Goal: Go to known website: Access a specific website the user already knows

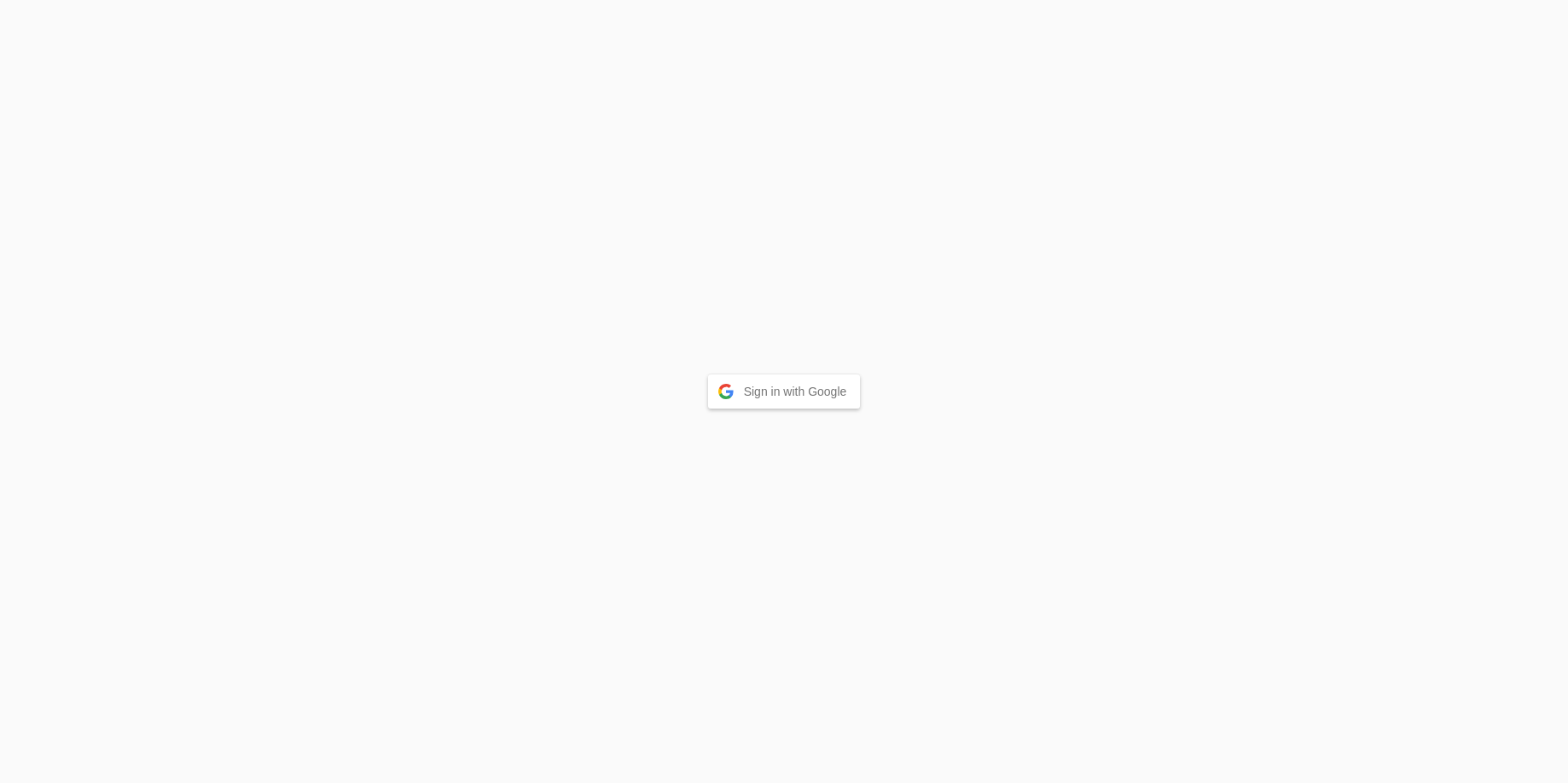
click at [745, 389] on button "Sign in with Google" at bounding box center [785, 392] width 153 height 34
